Goal: Transaction & Acquisition: Purchase product/service

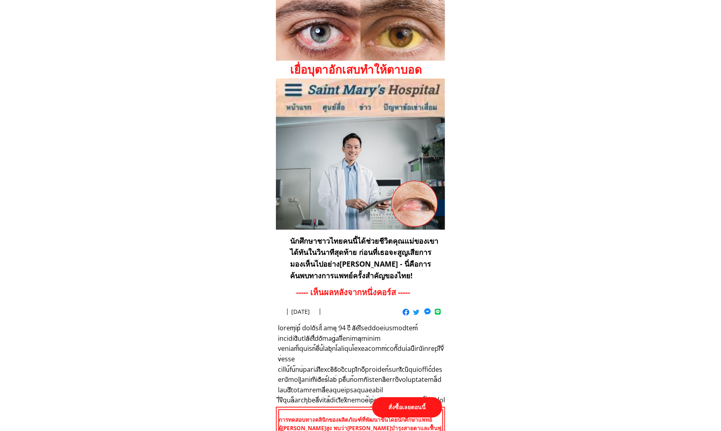
click at [405, 406] on p "สั่งซื้อเลยตอนนี้" at bounding box center [407, 407] width 70 height 21
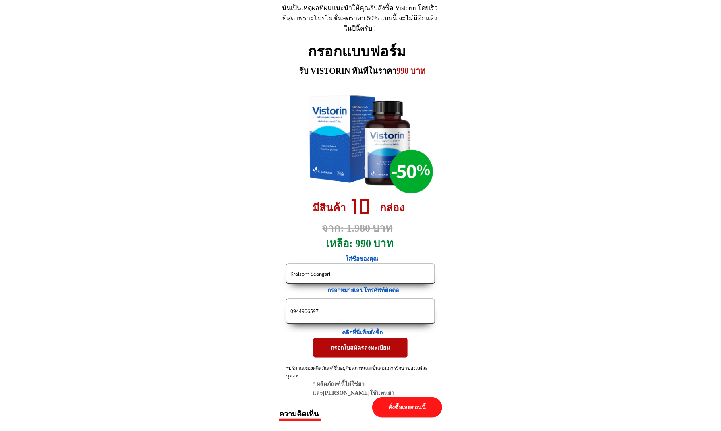
click at [367, 314] on input "0944906597" at bounding box center [360, 311] width 144 height 24
paste input "91580480"
type input "0991580480"
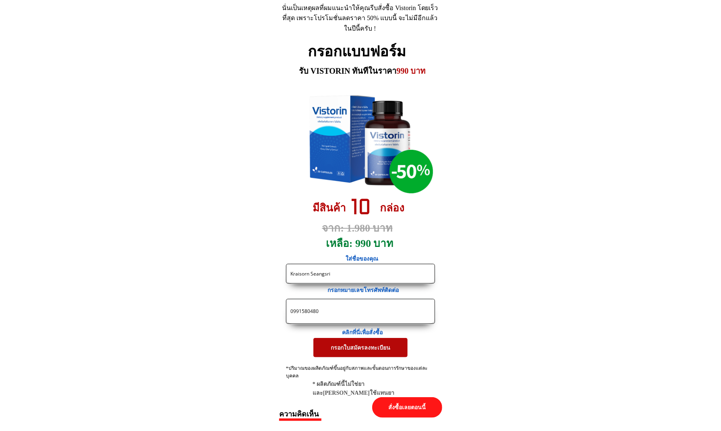
click at [353, 281] on input "Kraisorn Seangsri" at bounding box center [360, 273] width 144 height 19
paste input "หน่อย [PERSON_NAME]"
type input "หน่อย [PERSON_NAME]"
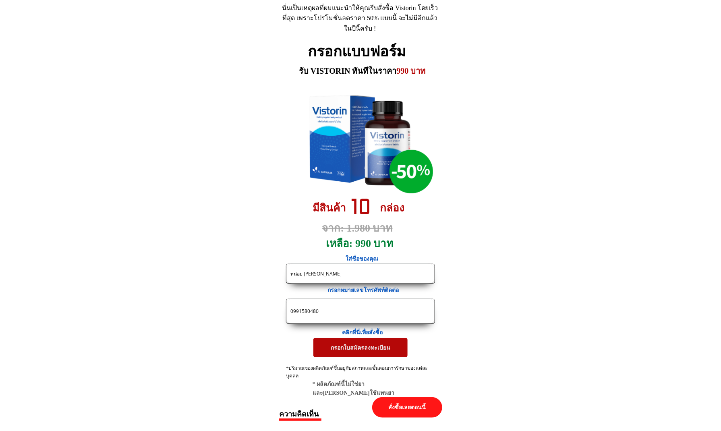
click at [346, 347] on p "กรอกใบสมัครลงทะเบียน" at bounding box center [360, 347] width 94 height 19
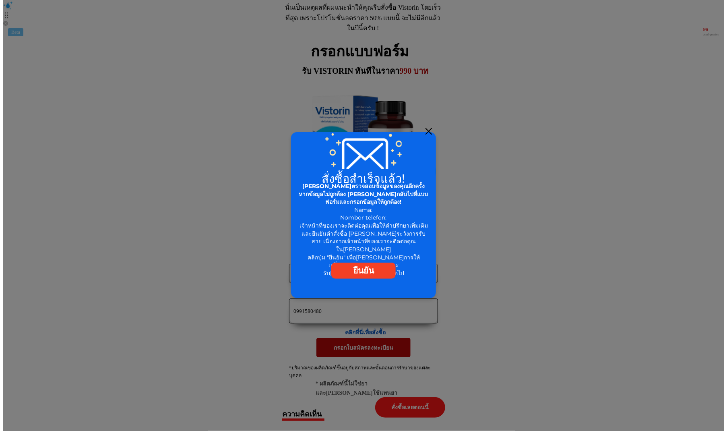
scroll to position [0, 0]
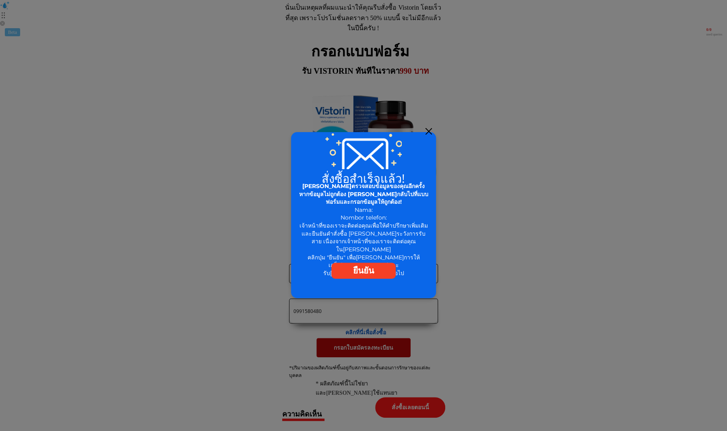
click at [371, 273] on p "ยืนยัน" at bounding box center [363, 271] width 64 height 16
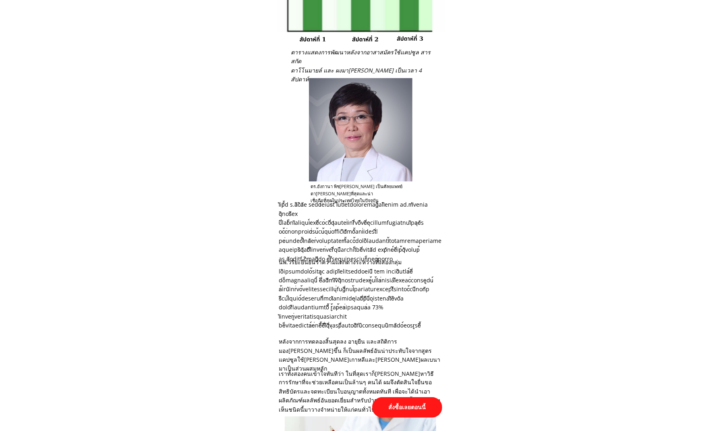
click at [404, 410] on p "สั่งซื้อเลยตอนนี้" at bounding box center [407, 407] width 70 height 21
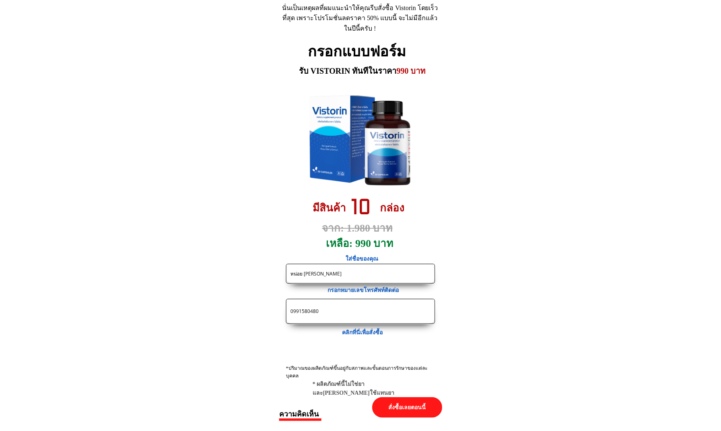
click at [346, 310] on input "0991580480" at bounding box center [360, 311] width 144 height 24
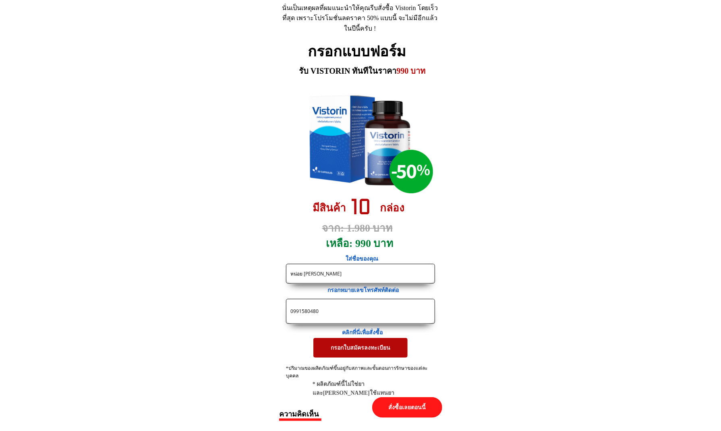
paste input "46366529"
type input "0946366529"
click at [356, 275] on input "หน่อย [PERSON_NAME]" at bounding box center [360, 273] width 144 height 19
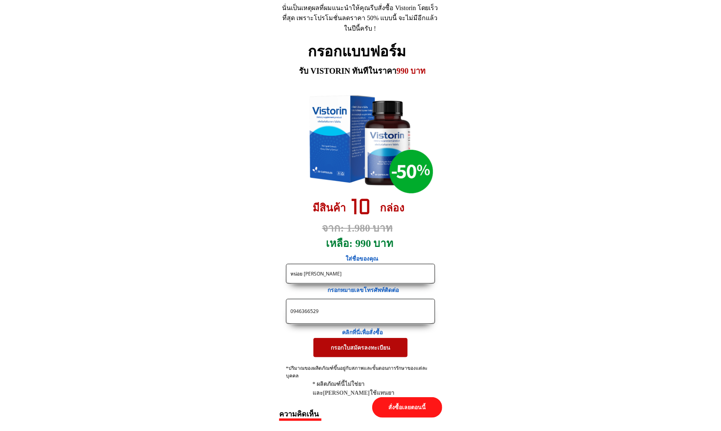
click at [356, 275] on input "หน่อย [PERSON_NAME]" at bounding box center [360, 273] width 144 height 19
paste input "Somphun Vaewpech"
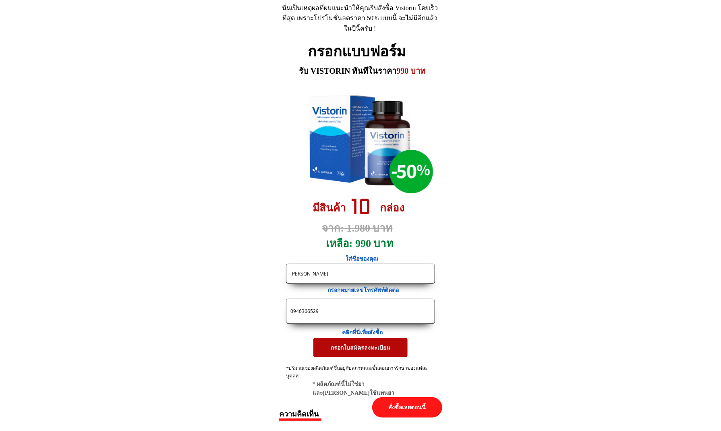
type input "Somphun Vaewpech"
click at [355, 343] on p "กรอกใบสมัครลงทะเบียน" at bounding box center [360, 347] width 94 height 19
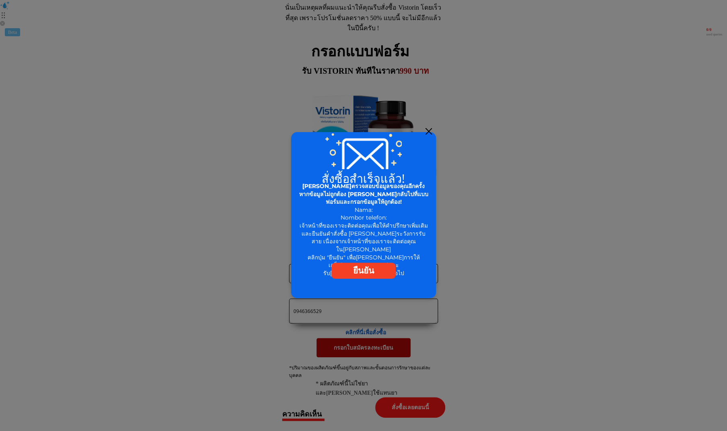
click at [426, 132] on div at bounding box center [429, 131] width 6 height 6
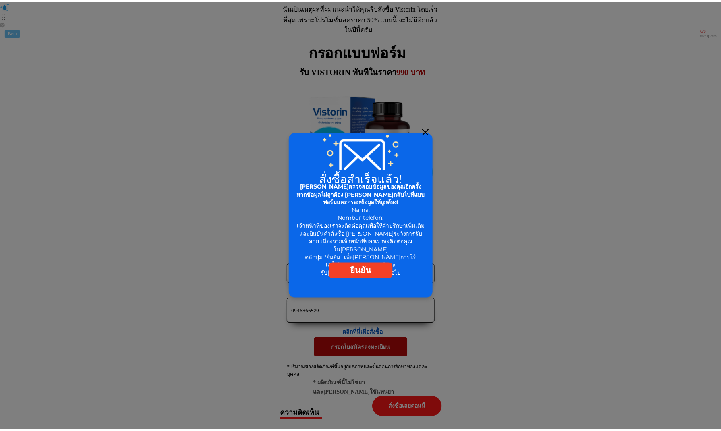
scroll to position [3717, 0]
